Goal: Navigation & Orientation: Find specific page/section

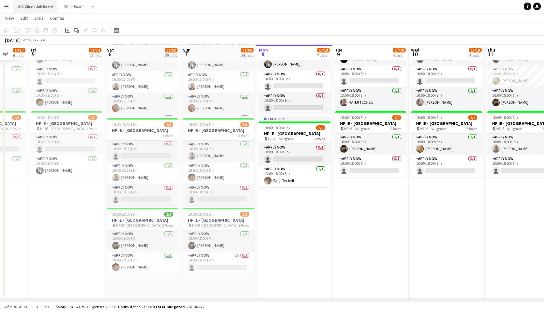
click at [31, 9] on button "ALL Client Job Board Close" at bounding box center [35, 6] width 45 height 12
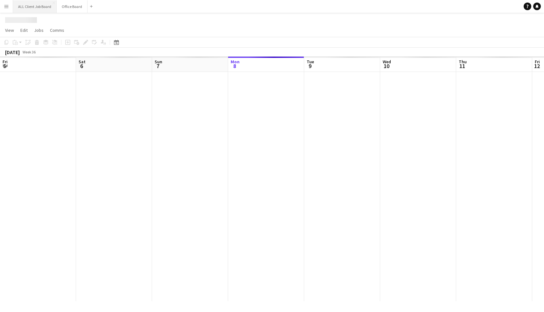
scroll to position [0, 152]
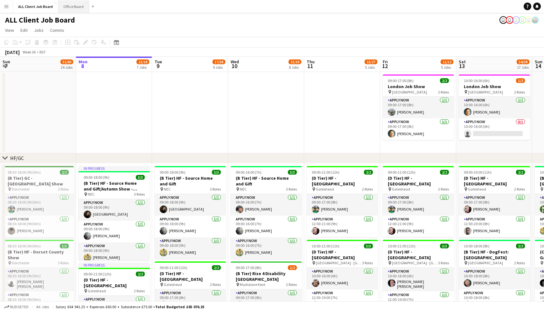
click at [70, 7] on button "Office Board Close" at bounding box center [73, 6] width 31 height 12
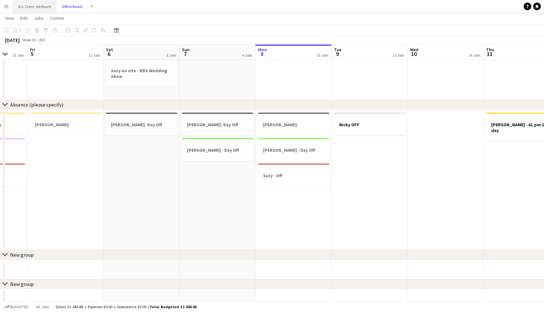
scroll to position [0, 197]
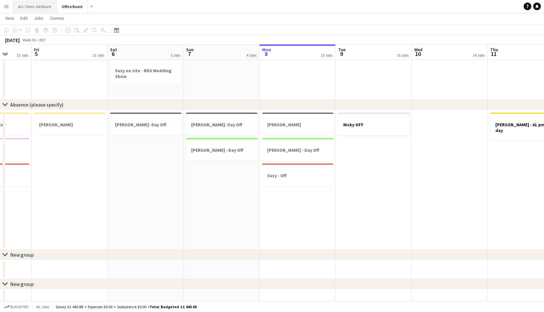
click at [37, 2] on button "ALL Client Job Board Close" at bounding box center [35, 6] width 44 height 12
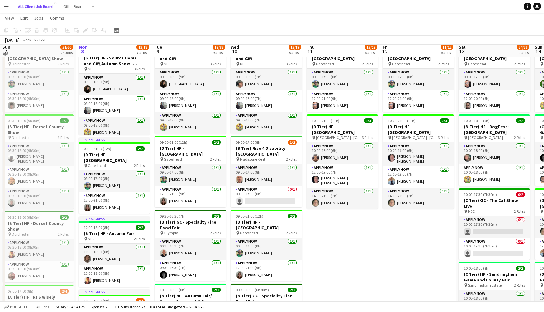
scroll to position [127, 0]
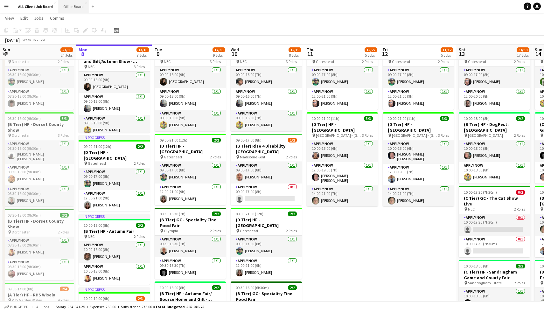
click at [71, 8] on button "Office Board Close" at bounding box center [73, 6] width 31 height 12
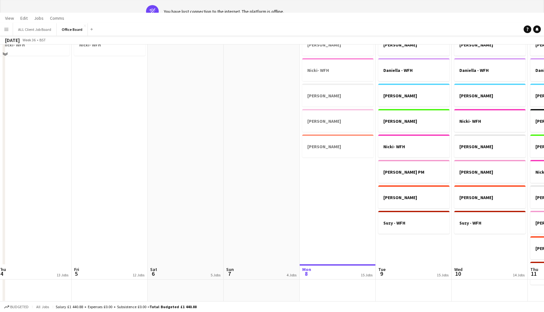
scroll to position [1344, 0]
